Goal: Entertainment & Leisure: Consume media (video, audio)

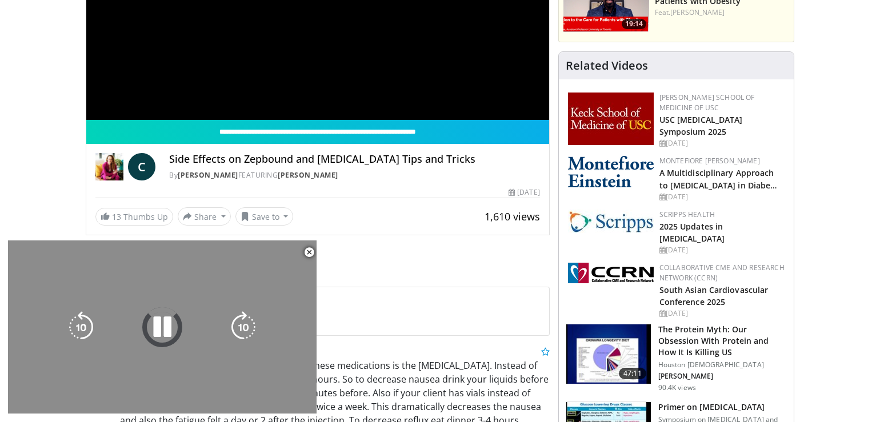
scroll to position [324, 0]
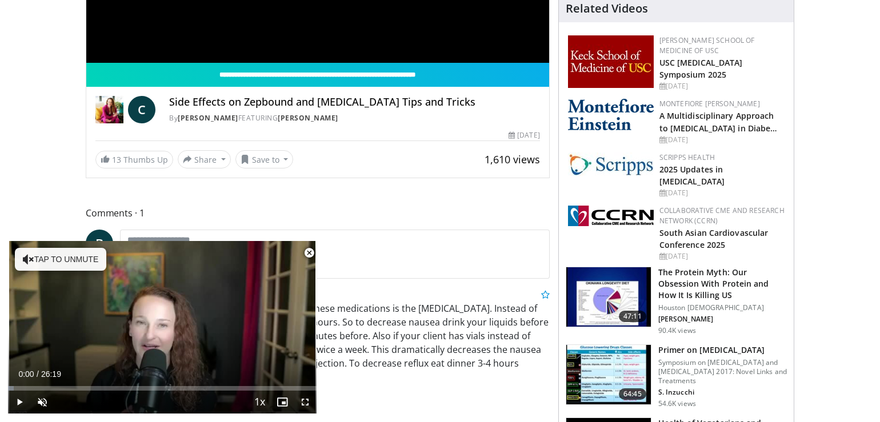
click at [307, 250] on span "Video Player" at bounding box center [309, 253] width 23 height 23
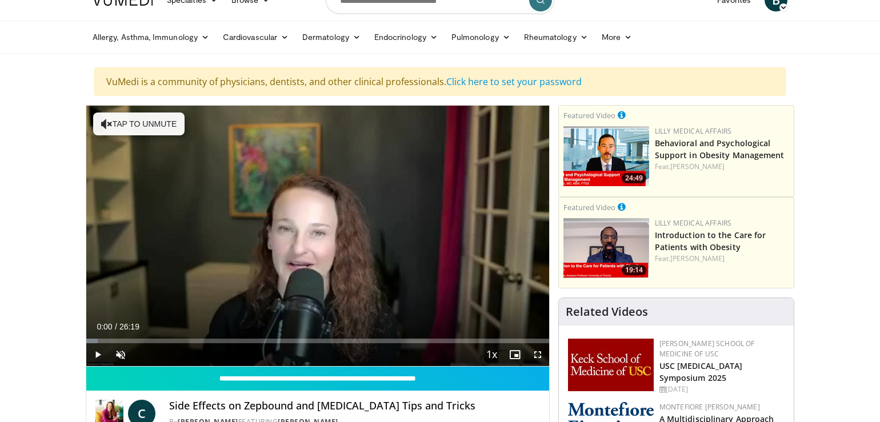
scroll to position [19, 0]
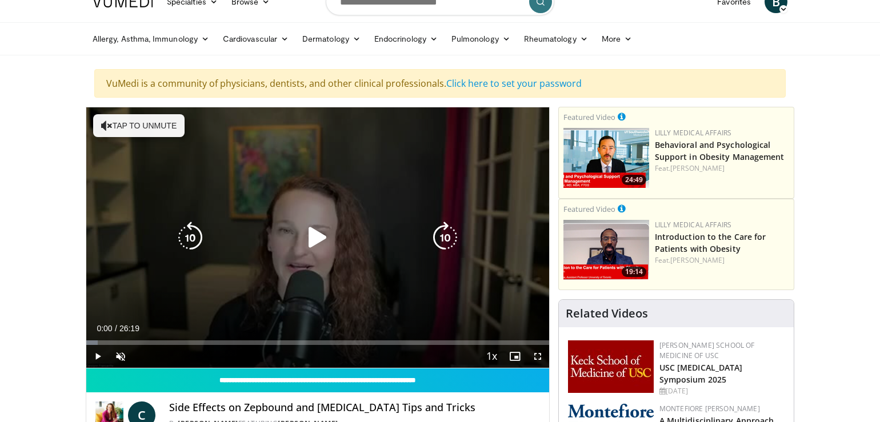
click at [123, 123] on button "Tap to unmute" at bounding box center [138, 125] width 91 height 23
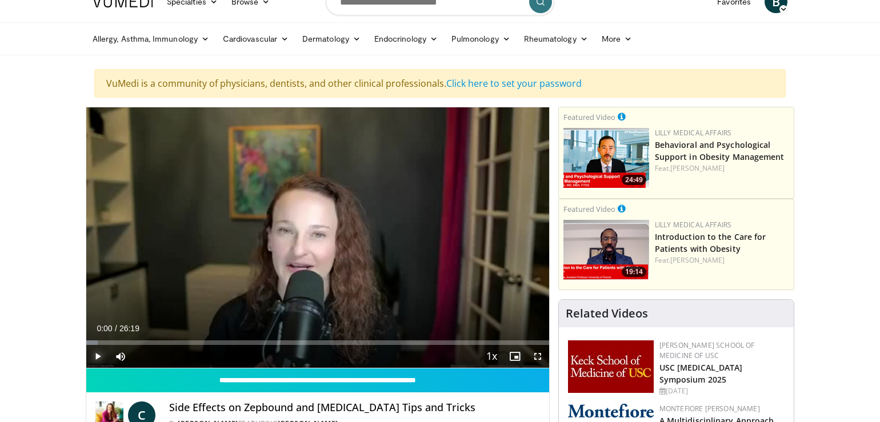
click at [100, 356] on span "Video Player" at bounding box center [97, 356] width 23 height 23
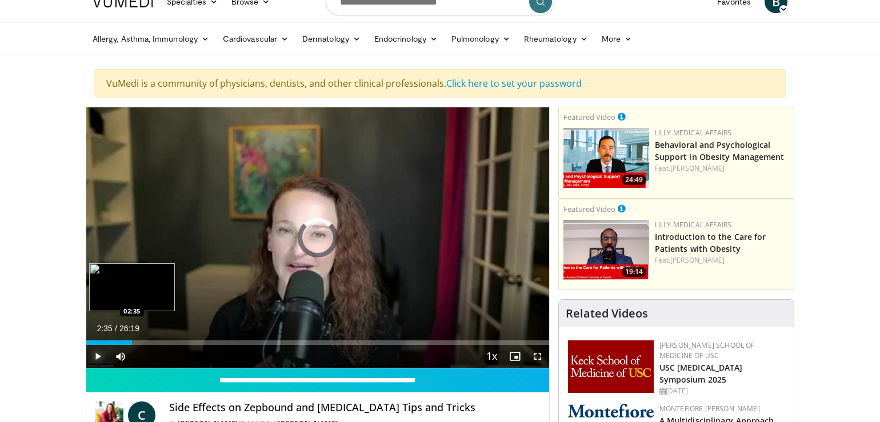
click at [132, 342] on div "Loaded : 6.95% 02:35 02:35" at bounding box center [317, 343] width 463 height 5
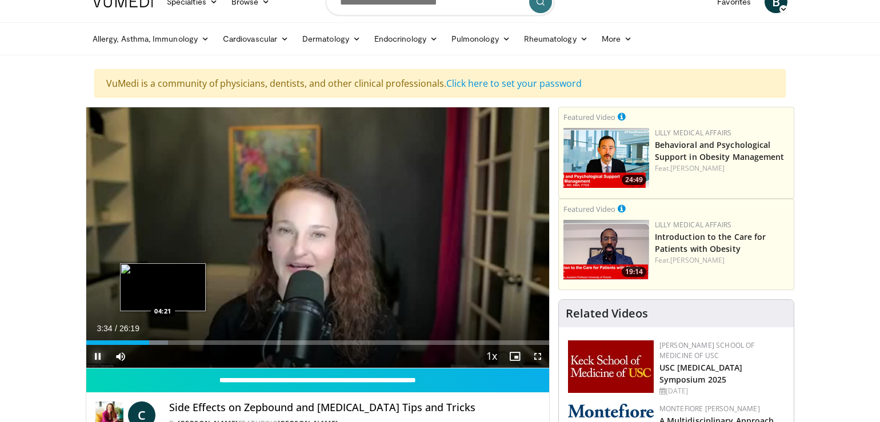
click at [163, 342] on div "Progress Bar" at bounding box center [153, 343] width 29 height 5
click at [99, 354] on span "Video Player" at bounding box center [97, 356] width 23 height 23
